Goal: Check status: Check status

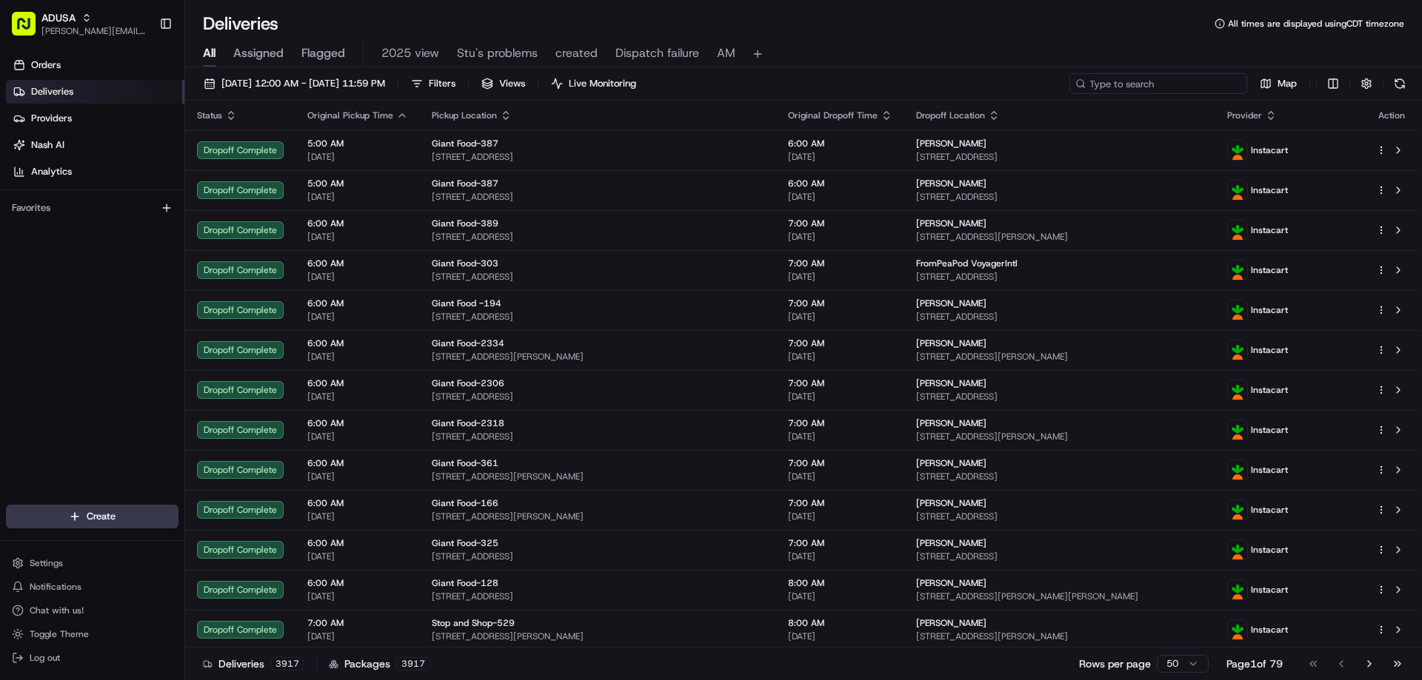
click at [1177, 79] on input at bounding box center [1158, 83] width 178 height 21
paste input "m707467700"
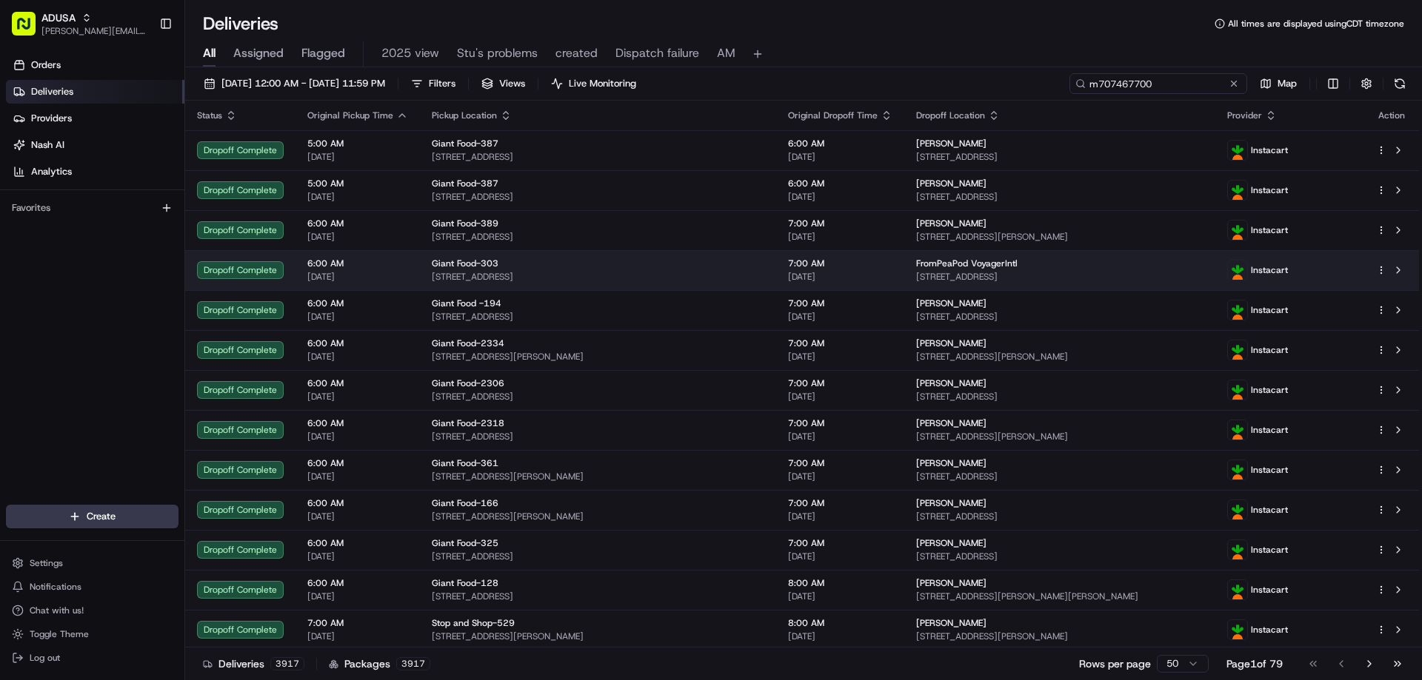
type input "m707467700"
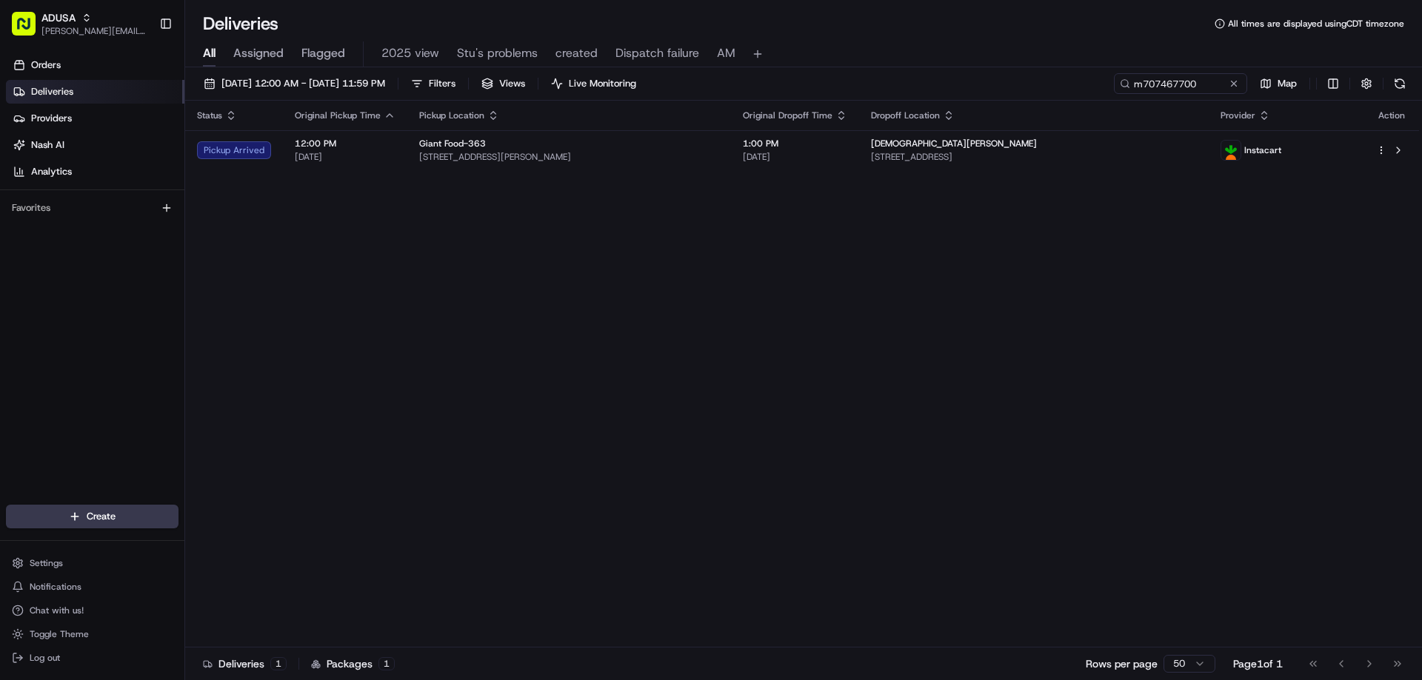
click at [514, 245] on div "Status Original Pickup Time Pickup Location Original Dropoff Time Dropoff Locat…" at bounding box center [801, 374] width 1233 height 547
click at [1236, 87] on button at bounding box center [1233, 83] width 15 height 15
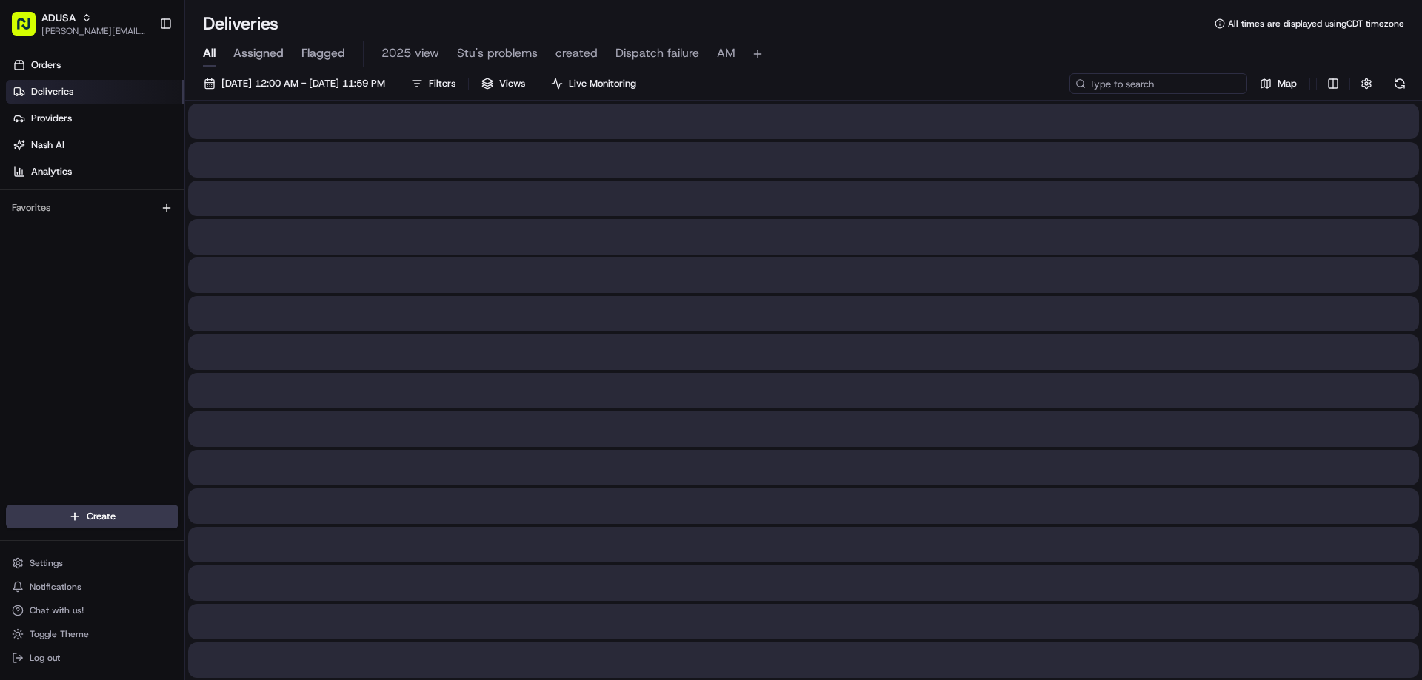
paste input "m697698085"
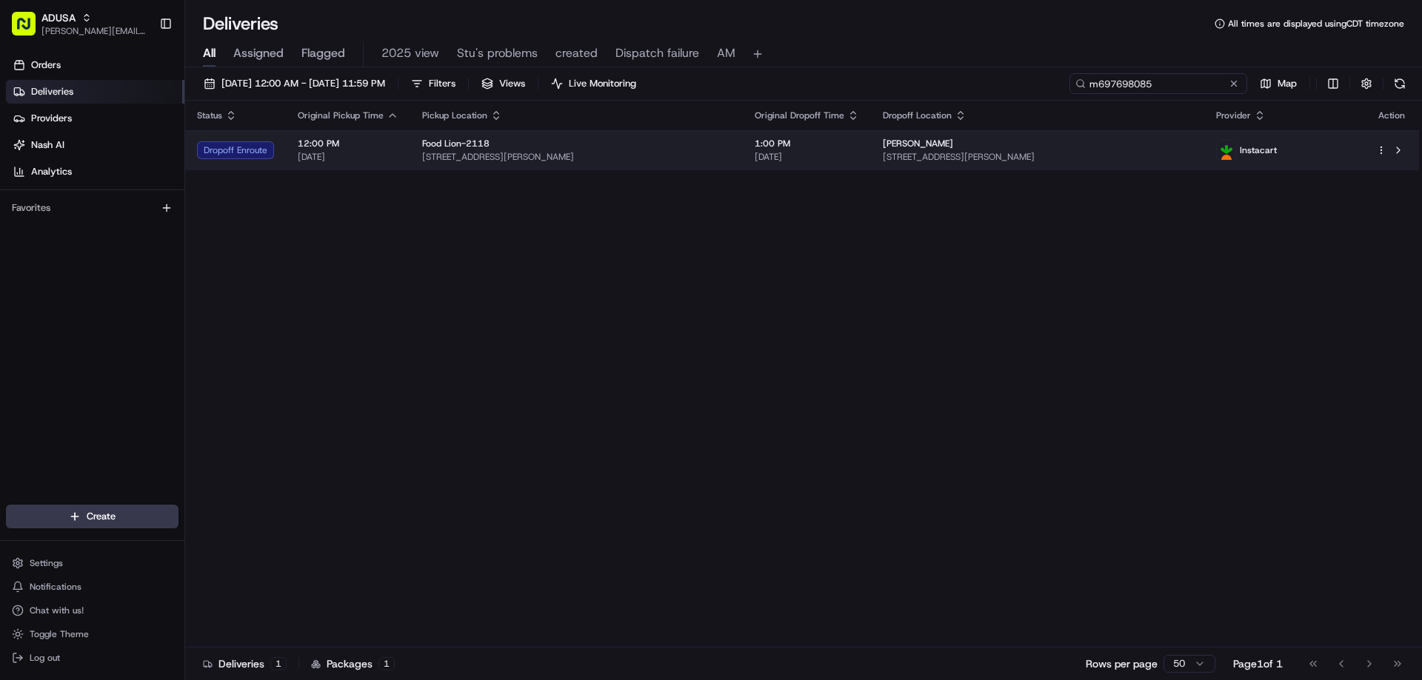
type input "m697698085"
click at [236, 150] on div "Dropoff Enroute" at bounding box center [235, 150] width 77 height 18
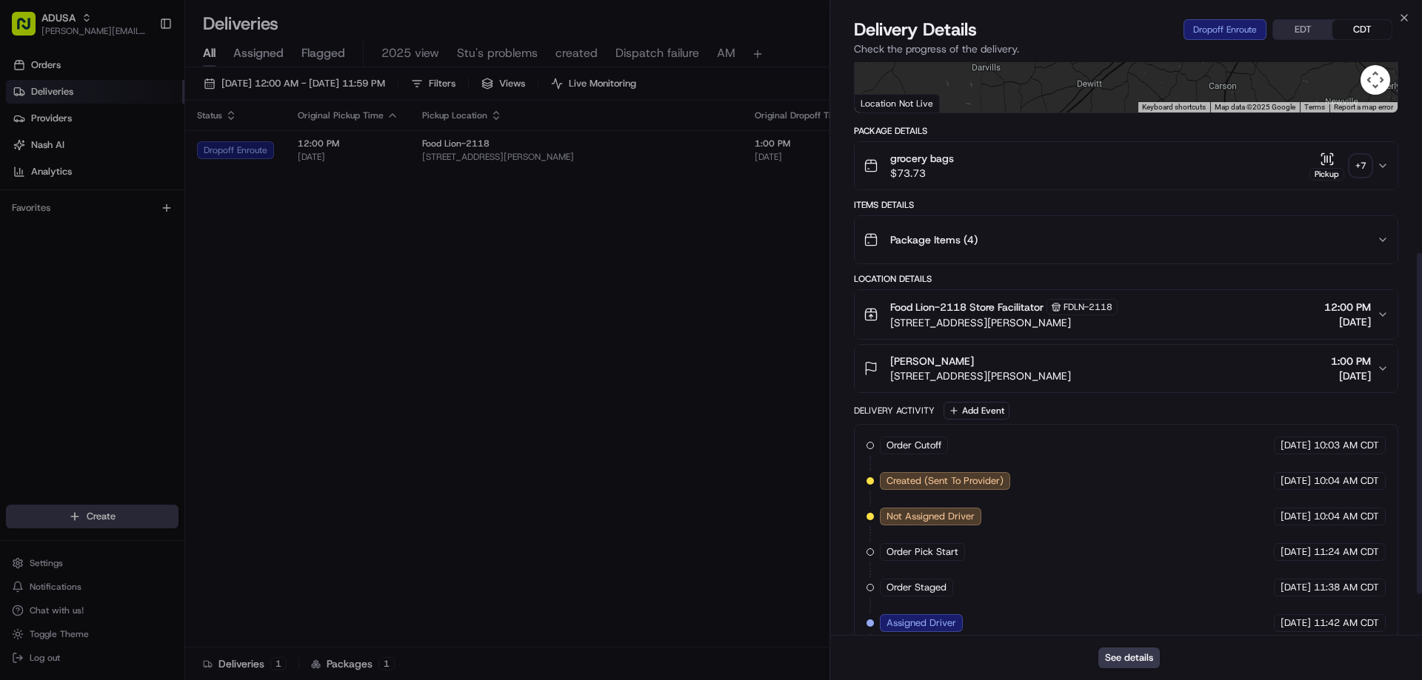
scroll to position [19, 0]
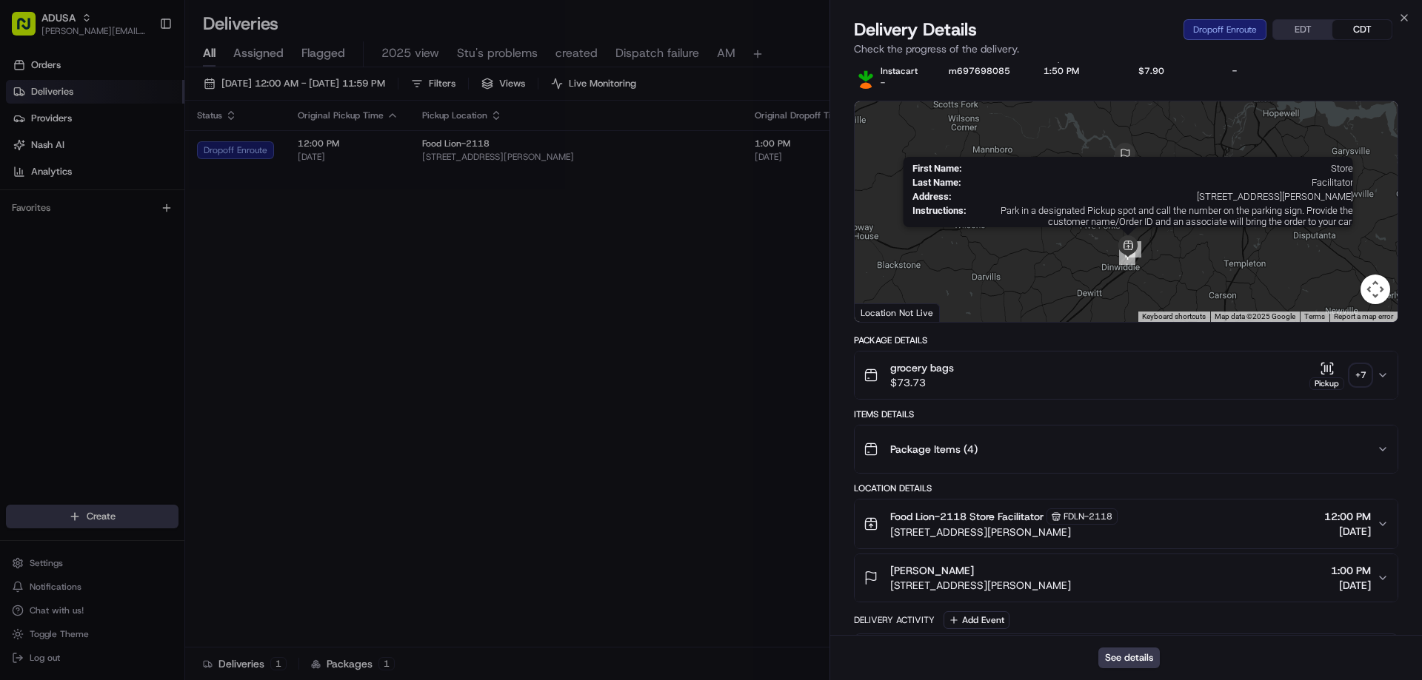
click at [1122, 242] on img at bounding box center [1128, 246] width 22 height 22
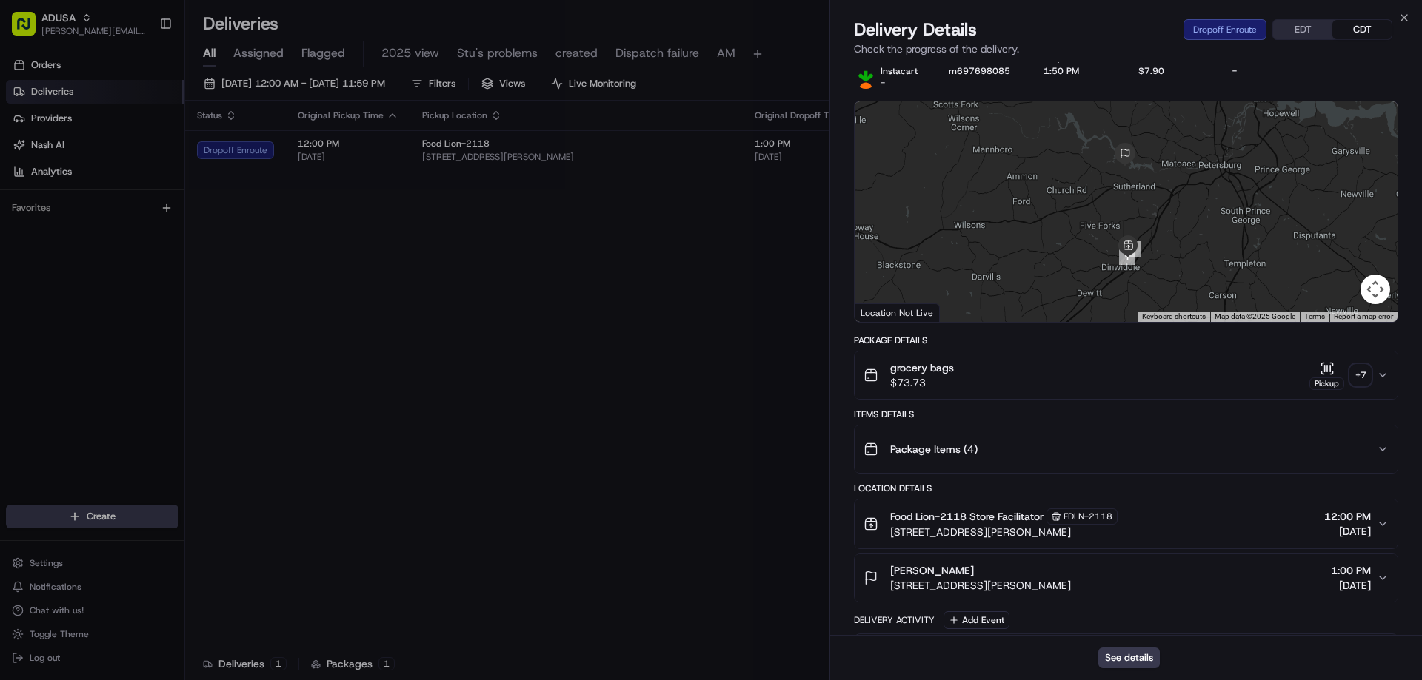
click at [1148, 235] on div "To navigate, press the arrow keys." at bounding box center [1125, 211] width 543 height 221
drag, startPoint x: 1109, startPoint y: 183, endPoint x: 1134, endPoint y: 338, distance: 157.4
click at [1134, 338] on div "Provider Instacart - Provider Id m697698085 Dropoff ETA 1:50 PM Price $7.90 Dis…" at bounding box center [1126, 524] width 544 height 945
drag, startPoint x: 1097, startPoint y: 295, endPoint x: 1145, endPoint y: 167, distance: 137.8
click at [1145, 167] on div at bounding box center [1125, 211] width 543 height 221
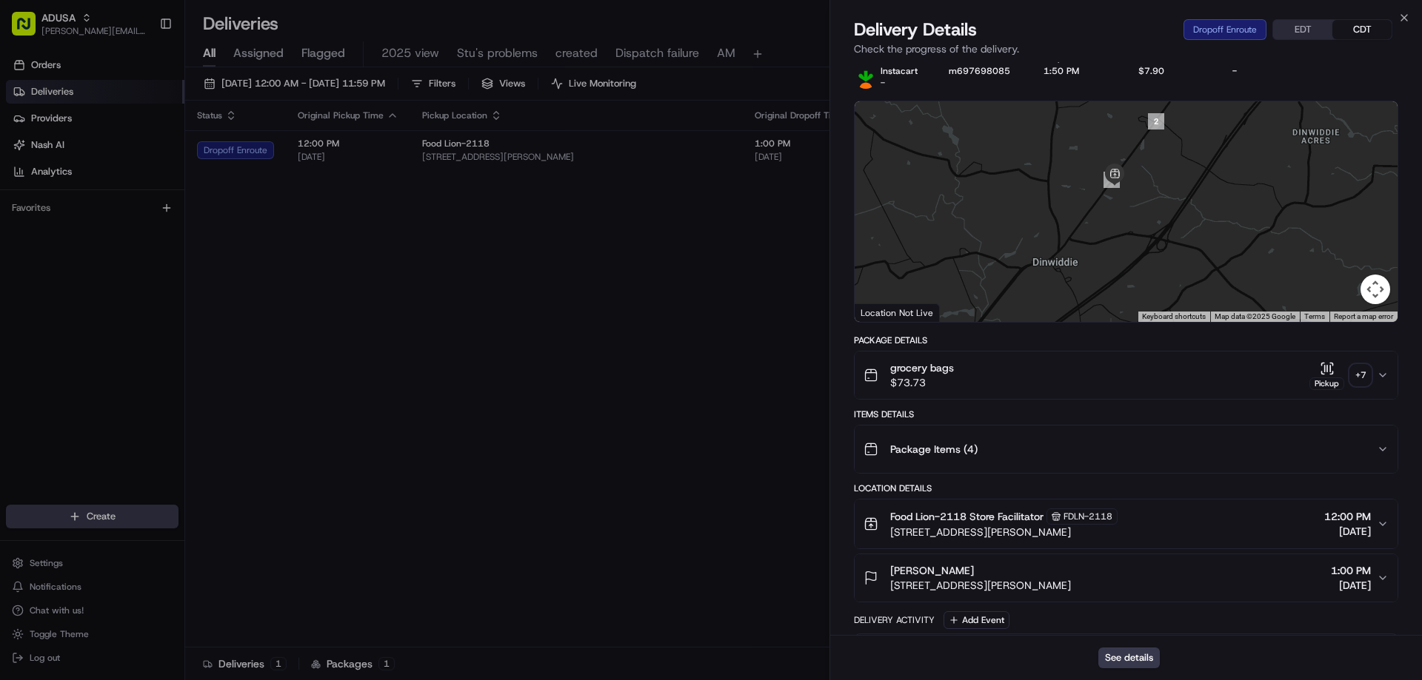
scroll to position [389, 0]
